Goal: Task Accomplishment & Management: Manage account settings

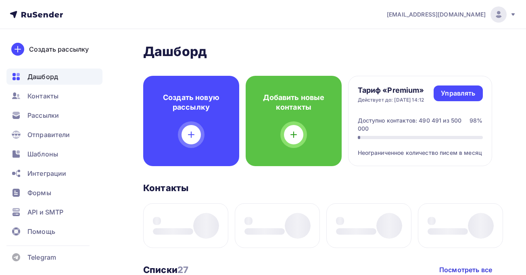
click at [506, 15] on div at bounding box center [499, 14] width 16 height 16
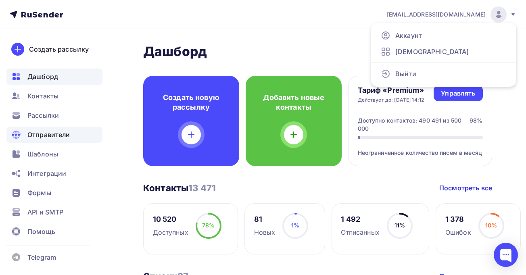
click at [40, 136] on span "Отправители" at bounding box center [48, 135] width 43 height 10
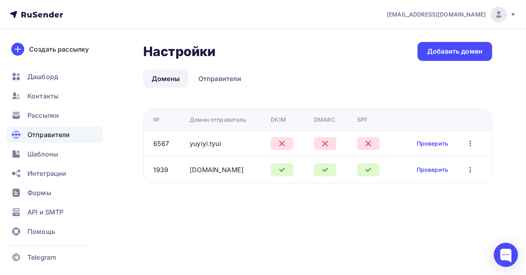
click at [501, 16] on img at bounding box center [499, 15] width 10 height 10
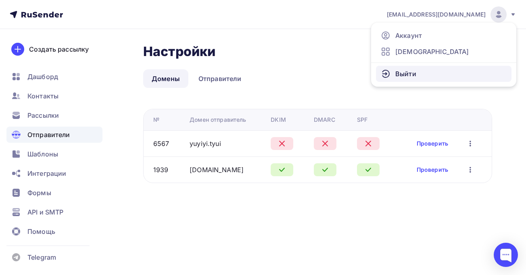
click at [420, 77] on link "Выйти" at bounding box center [444, 74] width 136 height 16
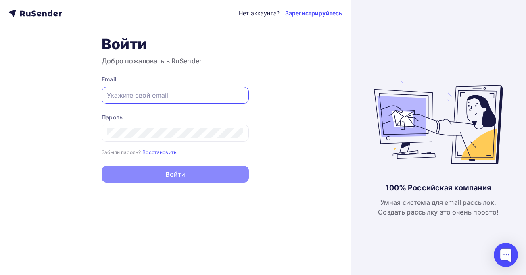
click at [176, 99] on input "text" at bounding box center [175, 95] width 137 height 10
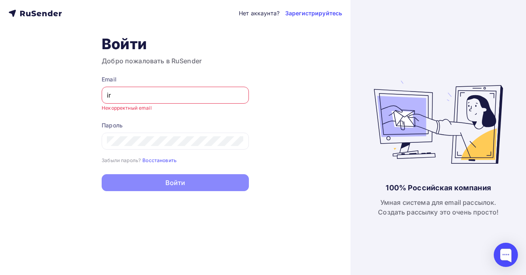
type input "i"
click at [0, 275] on com-1password-button at bounding box center [0, 275] width 0 height 0
type input "ir"
click at [0, 275] on com-1password-button at bounding box center [0, 275] width 0 height 0
click at [204, 95] on input "ir" at bounding box center [175, 95] width 137 height 10
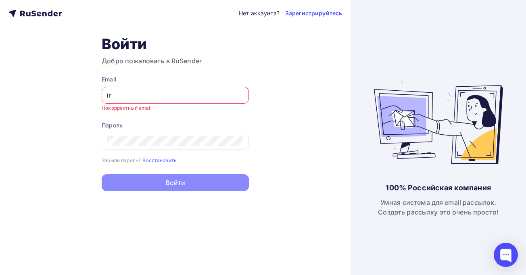
click at [212, 95] on input "ir" at bounding box center [175, 95] width 137 height 10
click at [335, 116] on div "Нет аккаунта? Зарегистрируйтесь Войти Добро пожаловать в RuSender Email Введите…" at bounding box center [175, 137] width 351 height 275
drag, startPoint x: 486, startPoint y: 14, endPoint x: 481, endPoint y: 13, distance: 4.9
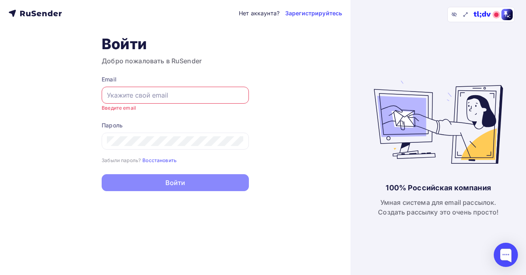
click at [481, 13] on icon at bounding box center [481, 13] width 2 height 1
click at [153, 96] on input "text" at bounding box center [175, 95] width 137 height 10
paste input "[PERSON_NAME][EMAIL_ADDRESS][DOMAIN_NAME]"
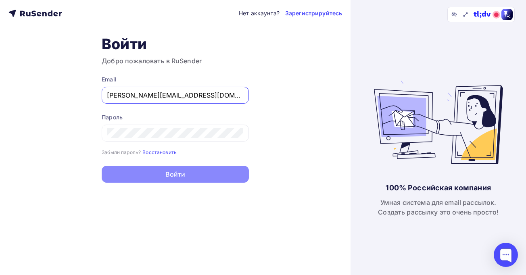
type input "[PERSON_NAME][EMAIL_ADDRESS][DOMAIN_NAME]"
click at [181, 140] on div at bounding box center [175, 133] width 147 height 17
